Goal: Navigation & Orientation: Find specific page/section

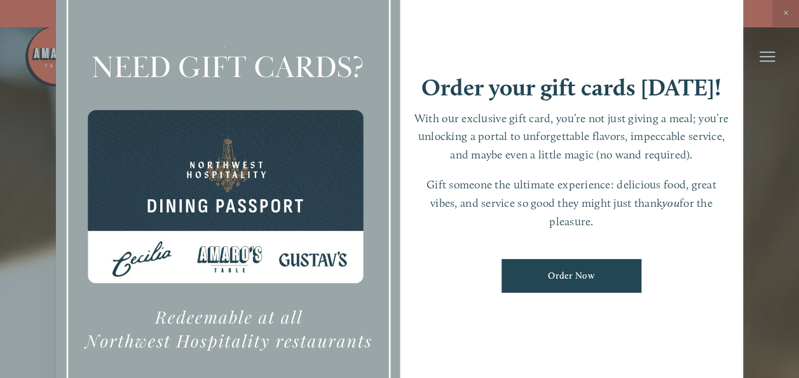
click at [765, 81] on div at bounding box center [399, 189] width 799 height 378
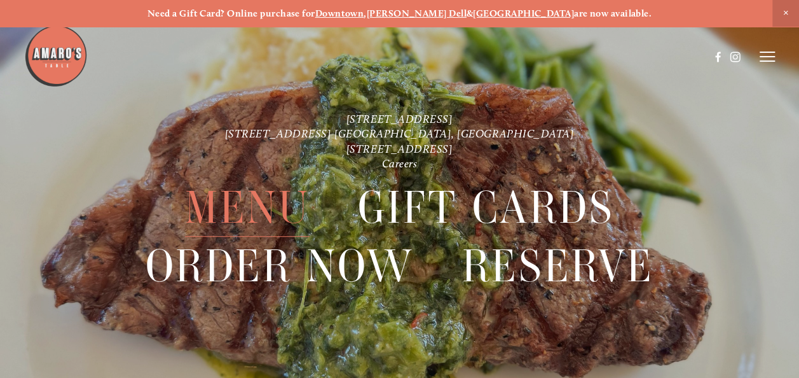
click at [231, 196] on span "Menu" at bounding box center [247, 208] width 125 height 58
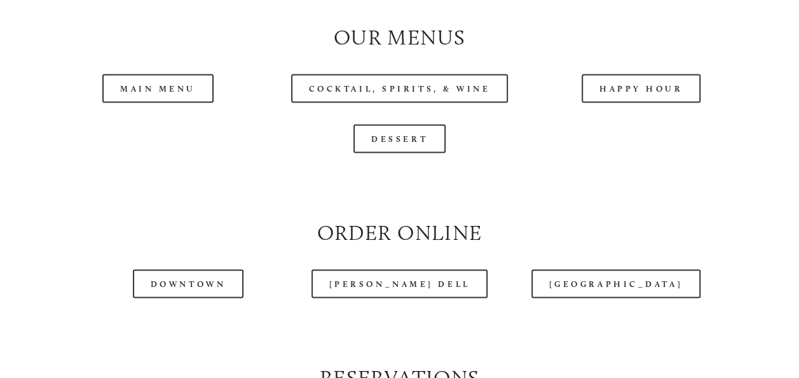
scroll to position [1178, 0]
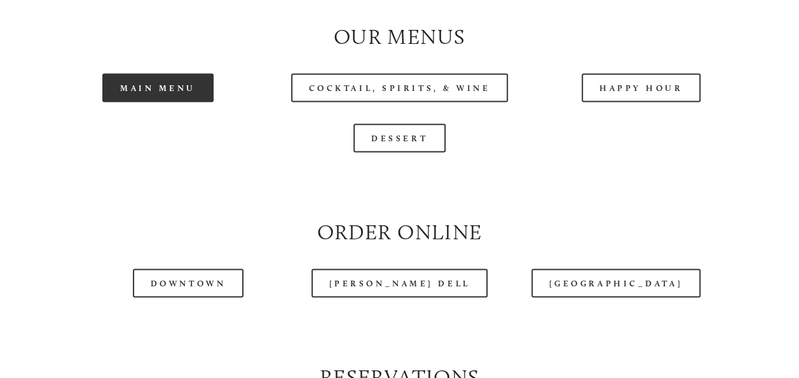
click at [170, 102] on link "Main Menu" at bounding box center [157, 87] width 111 height 29
